Goal: Find specific page/section: Find specific page/section

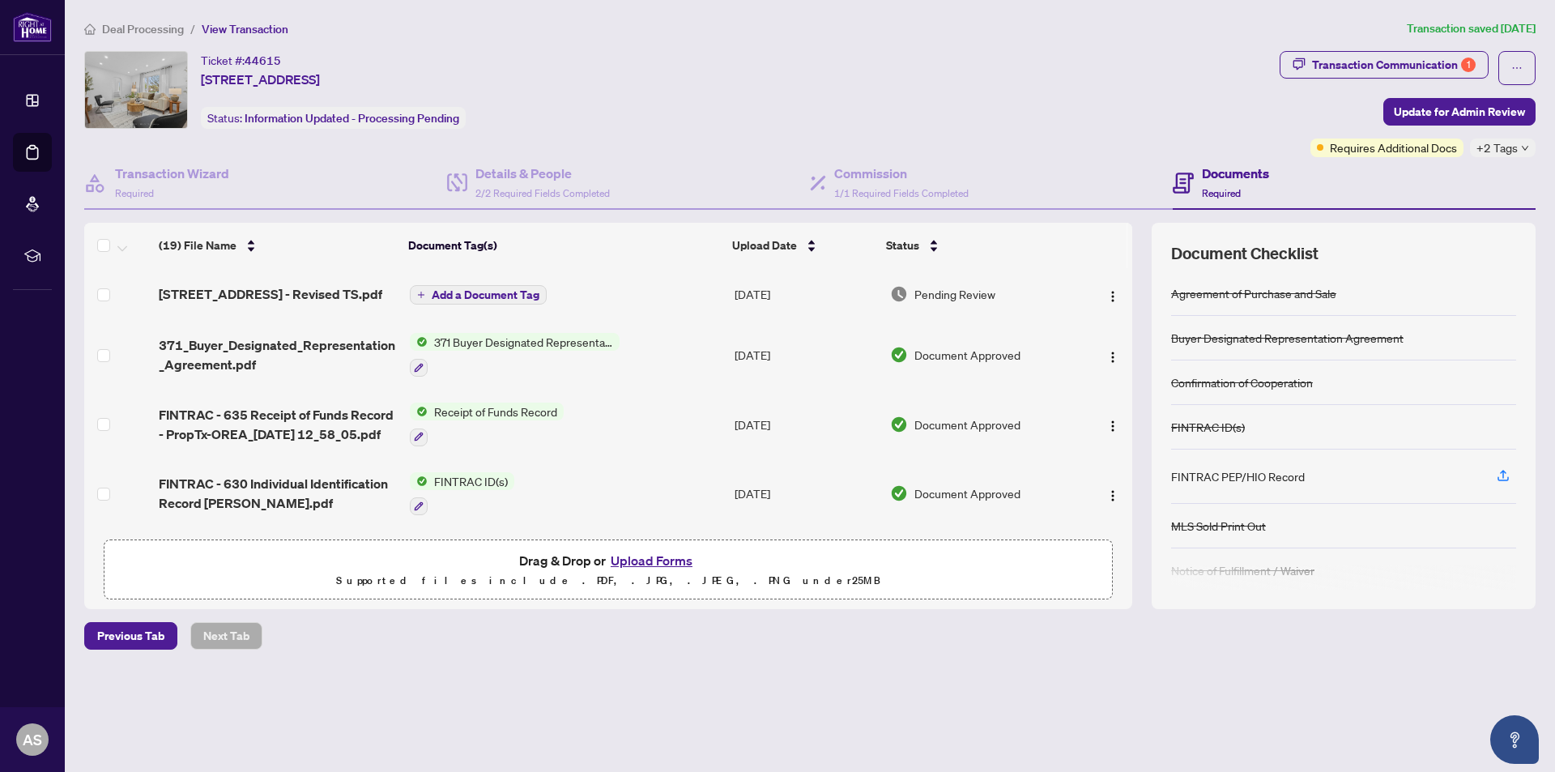
click at [153, 28] on span "Deal Processing" at bounding box center [143, 29] width 82 height 15
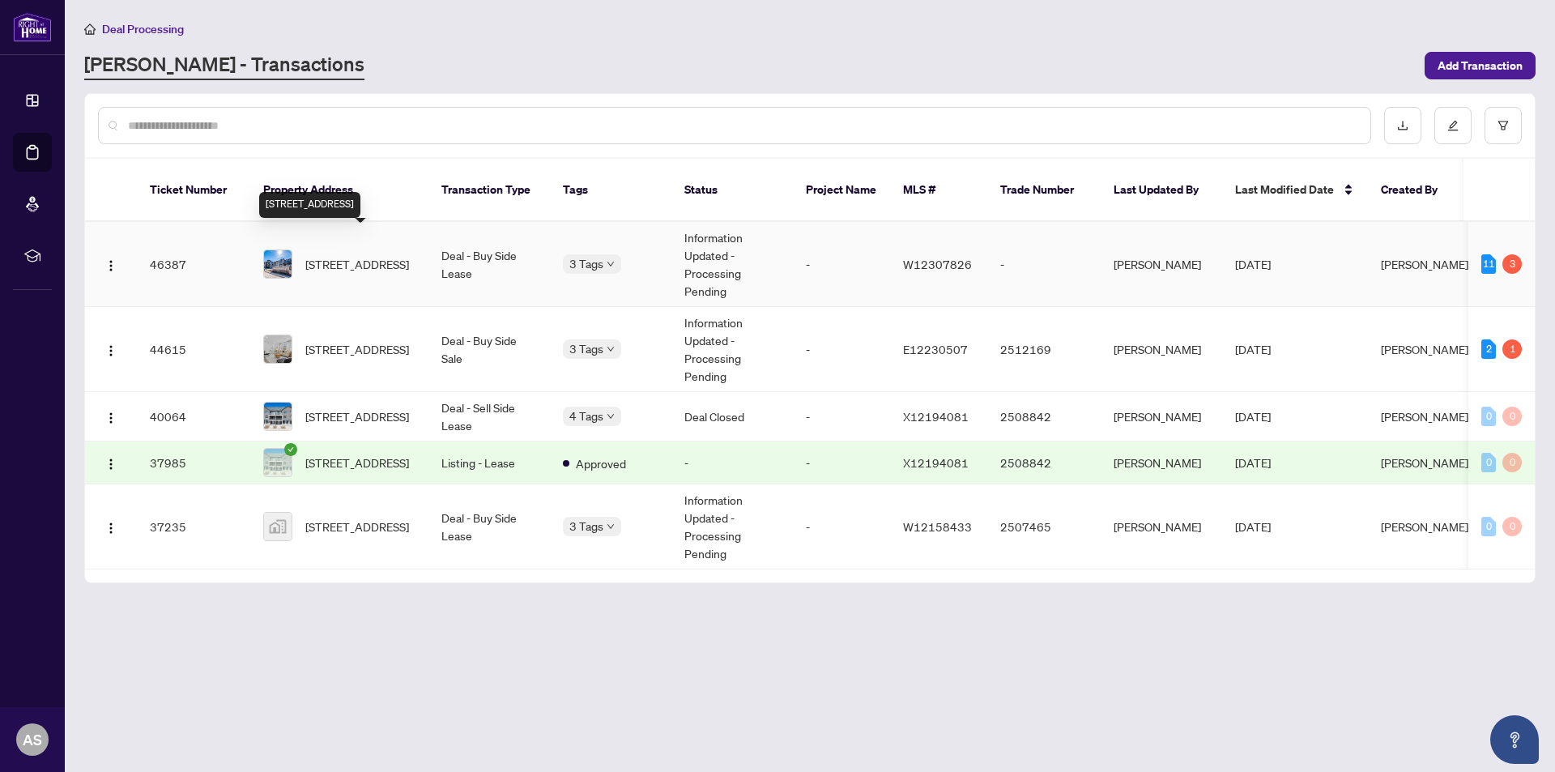
click at [325, 255] on span "[STREET_ADDRESS]" at bounding box center [357, 264] width 104 height 18
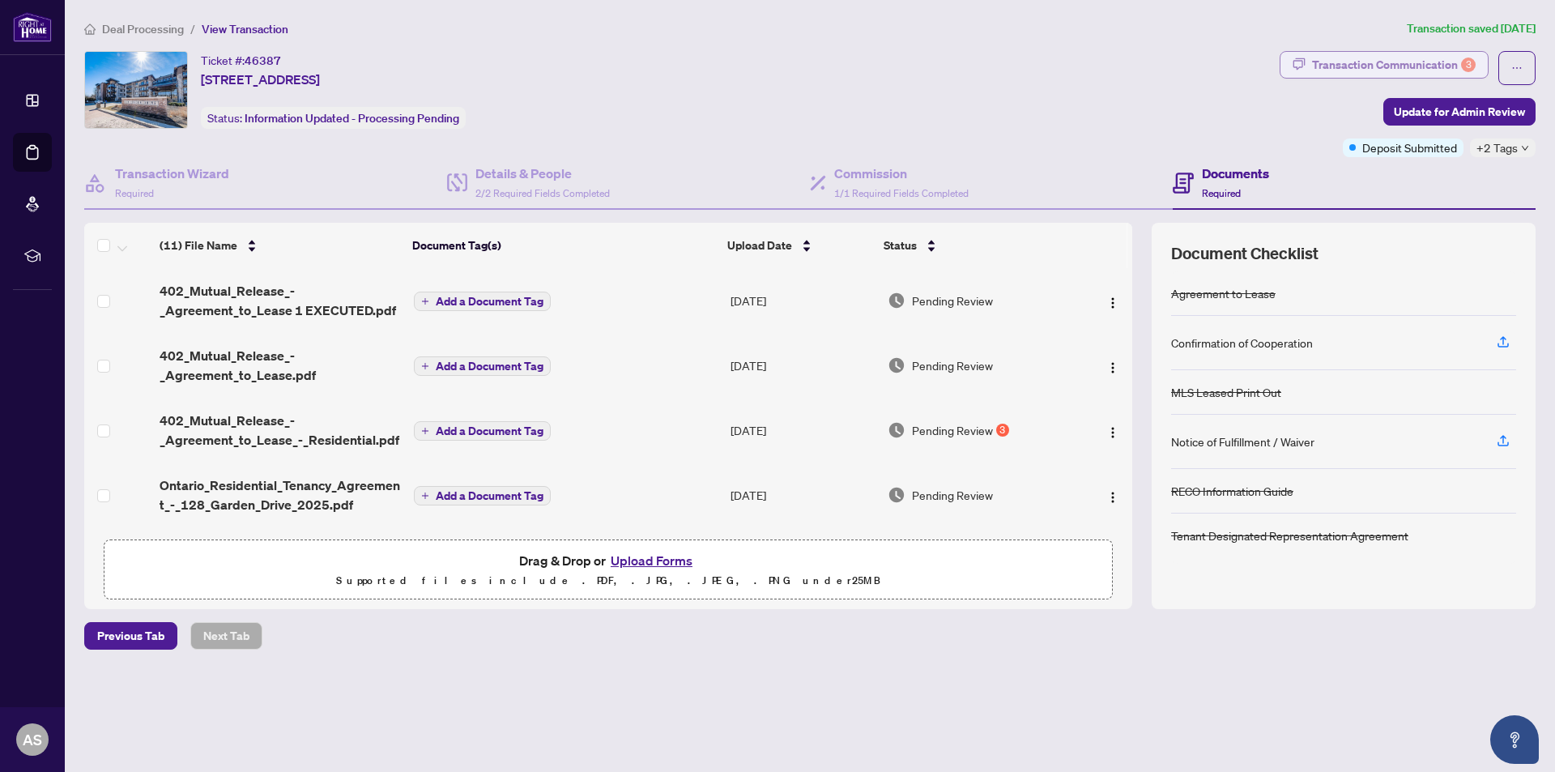
click at [1355, 65] on div "Transaction Communication 3" at bounding box center [1394, 65] width 164 height 26
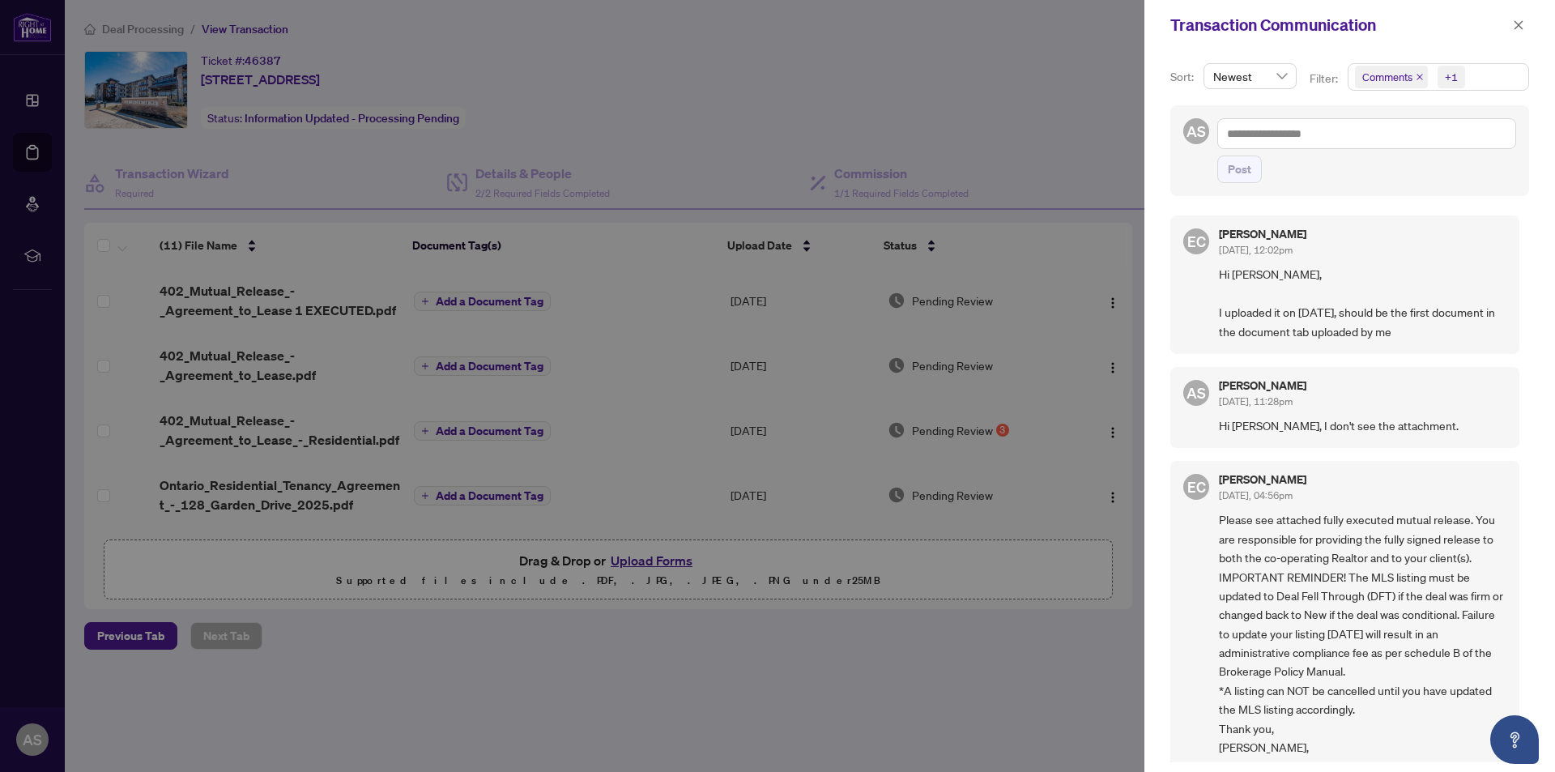
click at [264, 296] on div at bounding box center [777, 386] width 1555 height 772
click at [1513, 23] on icon "close" at bounding box center [1517, 24] width 11 height 11
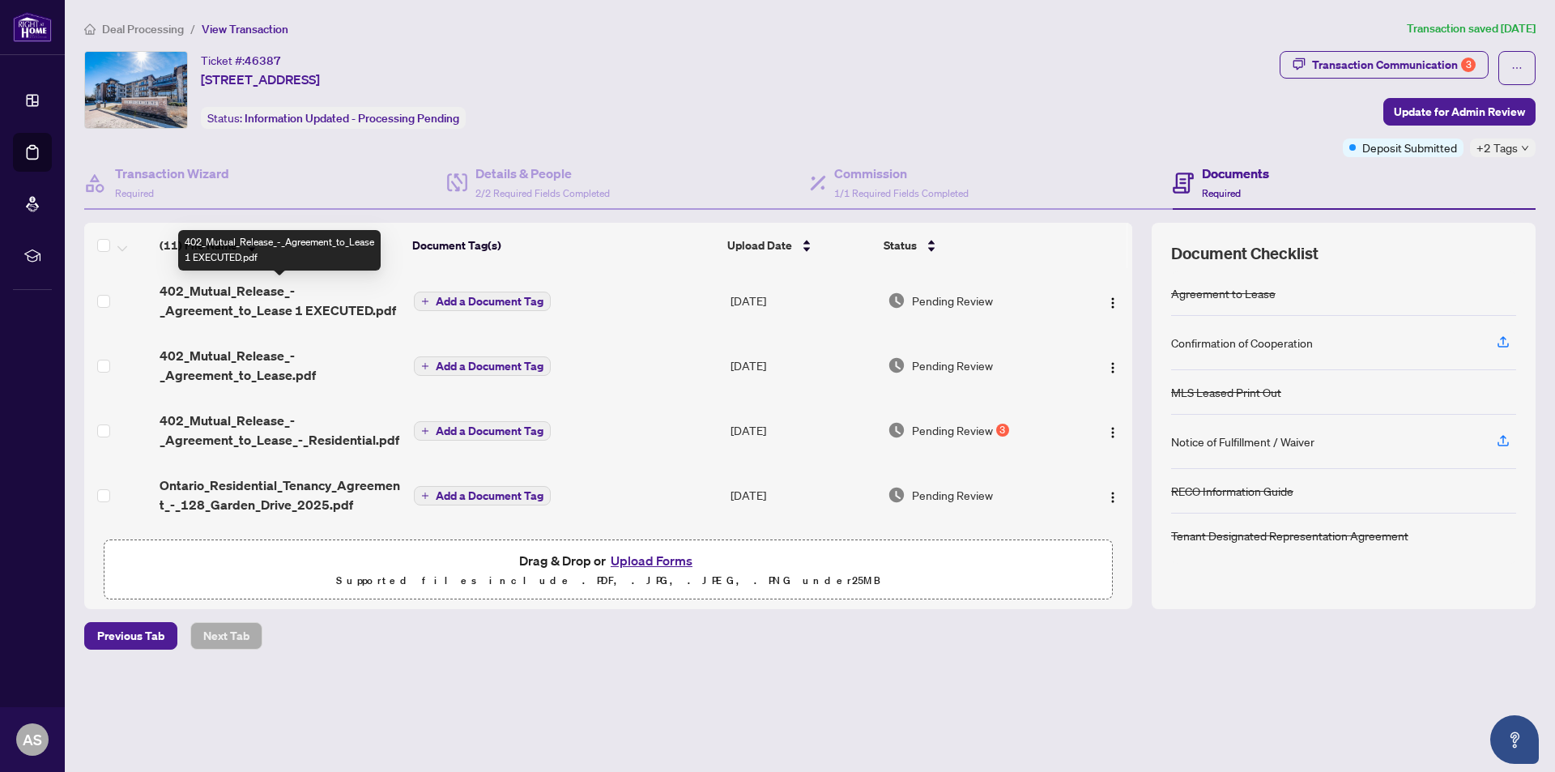
click at [293, 302] on span "402_Mutual_Release_-_Agreement_to_Lease 1 EXECUTED.pdf" at bounding box center [279, 300] width 240 height 39
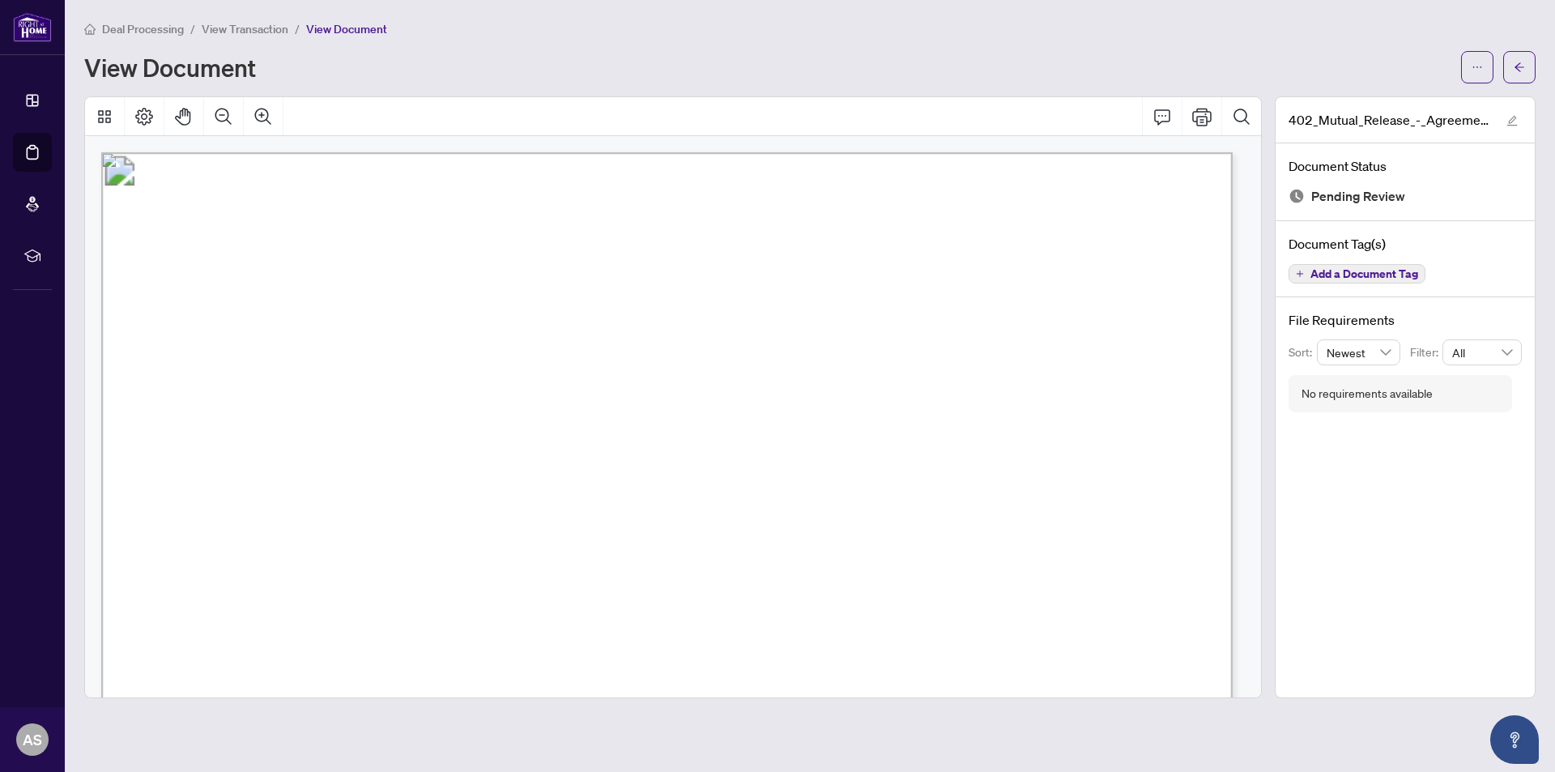
click at [150, 30] on span "Deal Processing" at bounding box center [143, 29] width 82 height 15
